Goal: Information Seeking & Learning: Learn about a topic

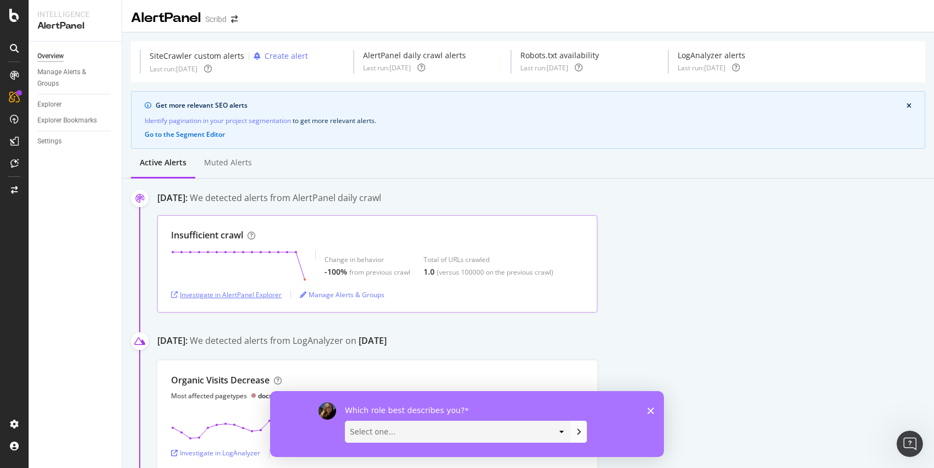
click at [262, 294] on div "Investigate in AlertPanel Explorer" at bounding box center [226, 294] width 111 height 9
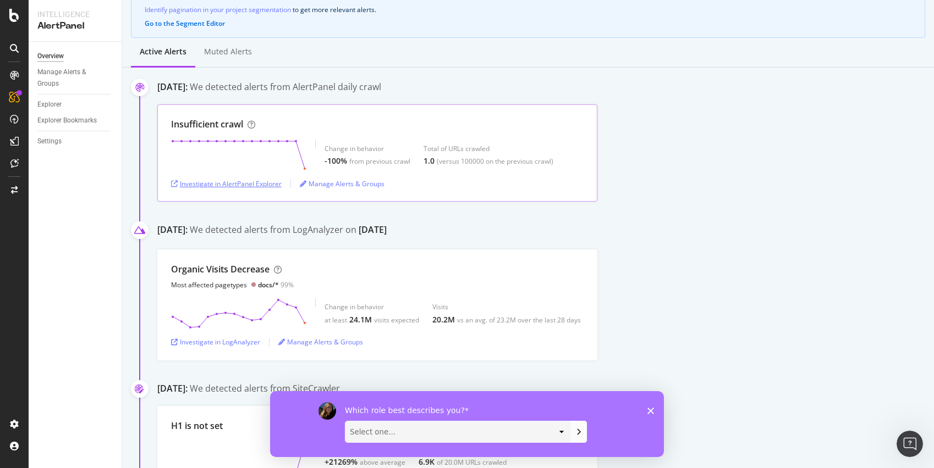
scroll to position [104, 0]
